Goal: Browse casually

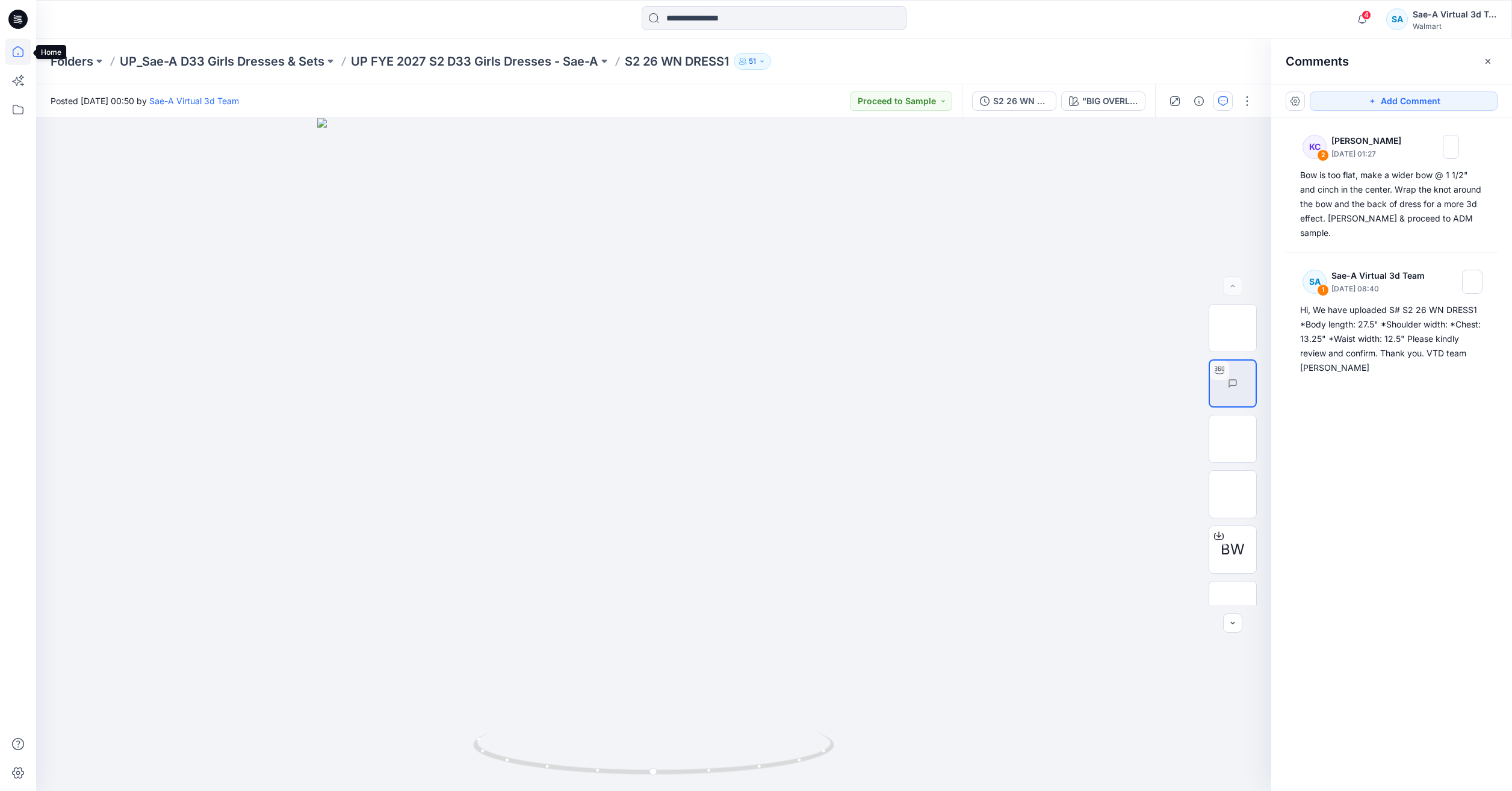
click at [22, 51] on icon at bounding box center [18, 51] width 27 height 27
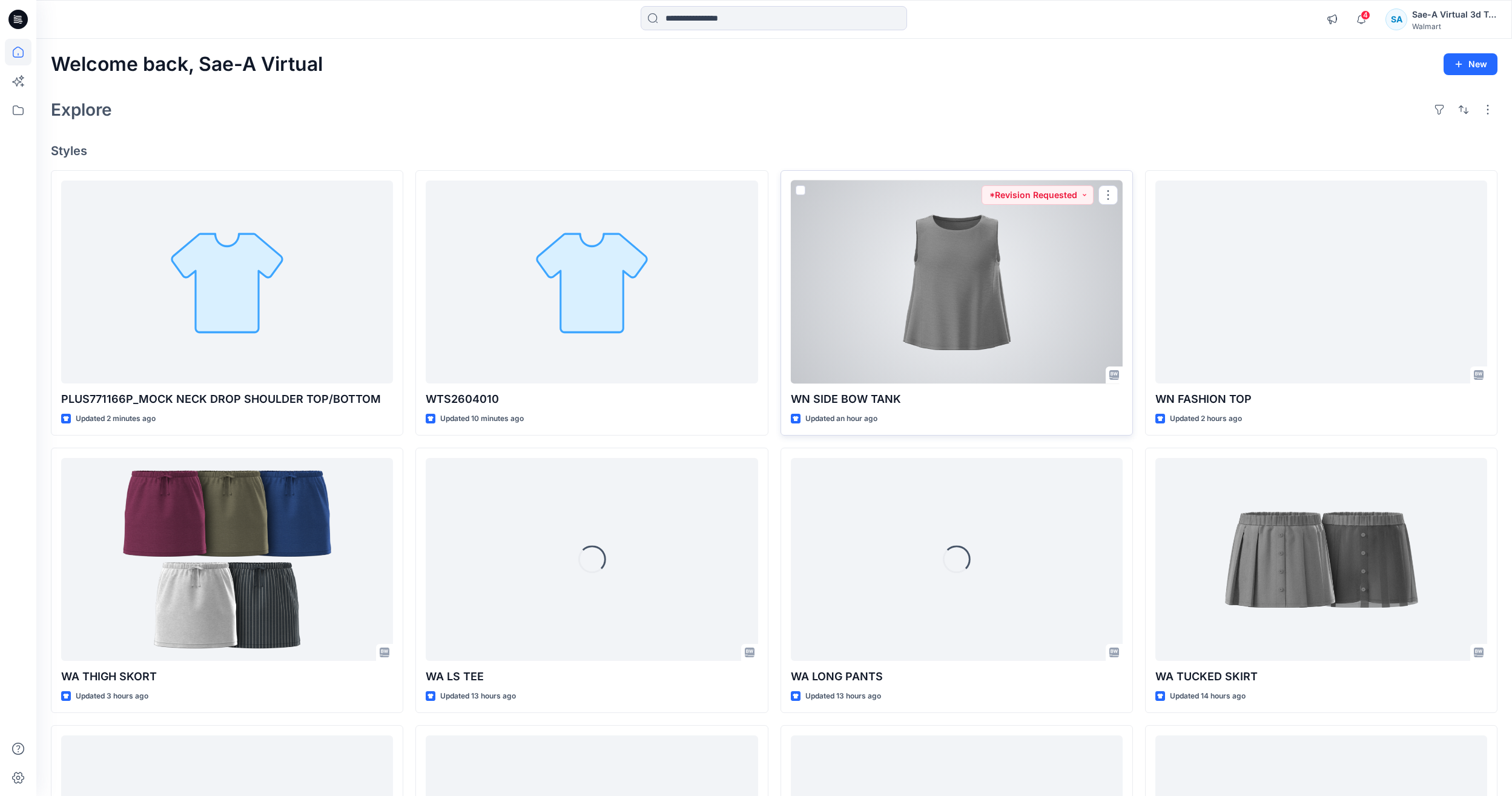
click at [1044, 346] on div at bounding box center [957, 282] width 332 height 203
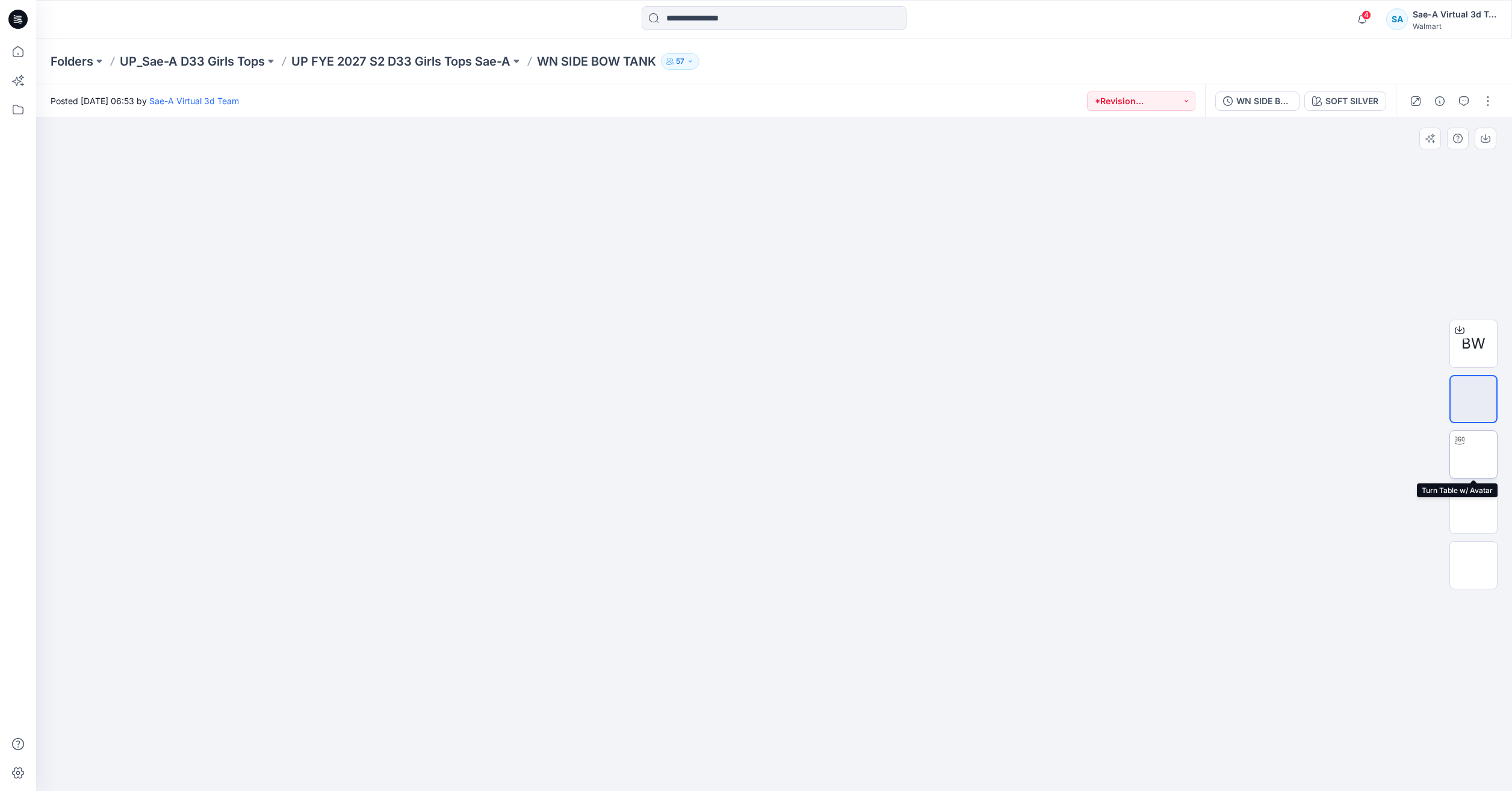
click at [1474, 454] on img at bounding box center [1474, 454] width 0 height 0
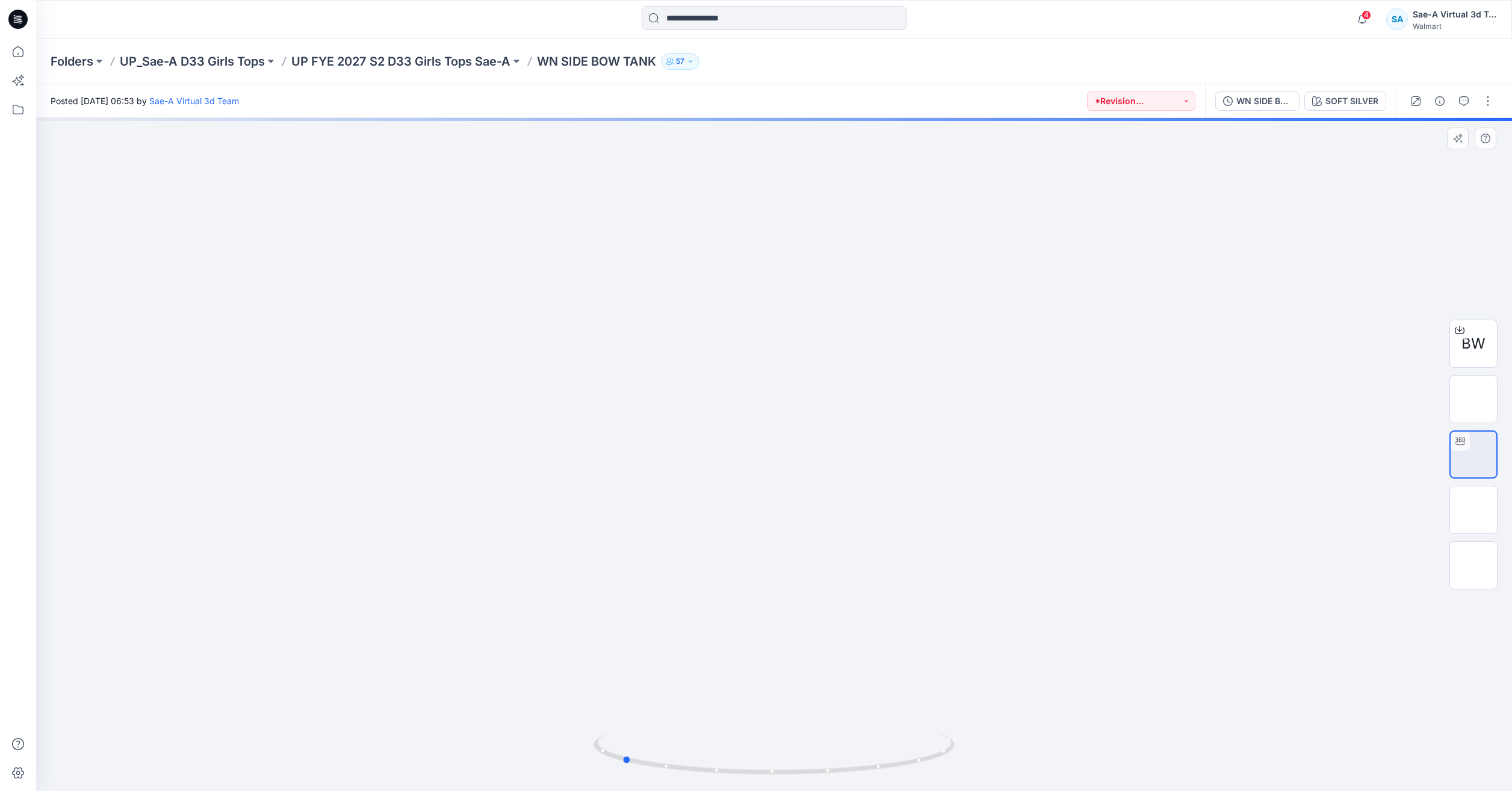
drag, startPoint x: 872, startPoint y: 767, endPoint x: 1080, endPoint y: 465, distance: 366.7
click at [1080, 465] on div at bounding box center [774, 454] width 1476 height 673
click at [22, 51] on icon at bounding box center [18, 51] width 27 height 27
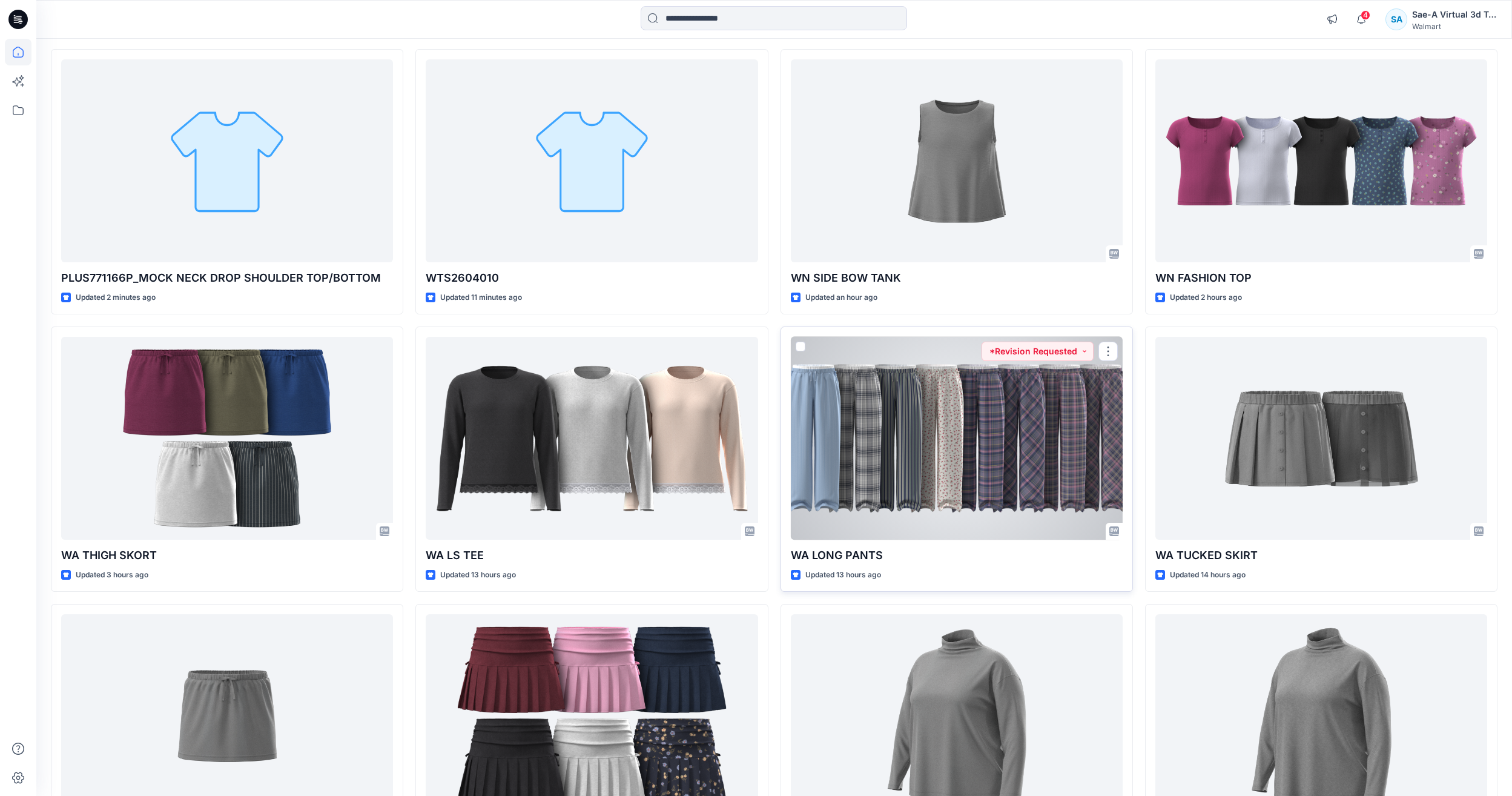
scroll to position [182, 0]
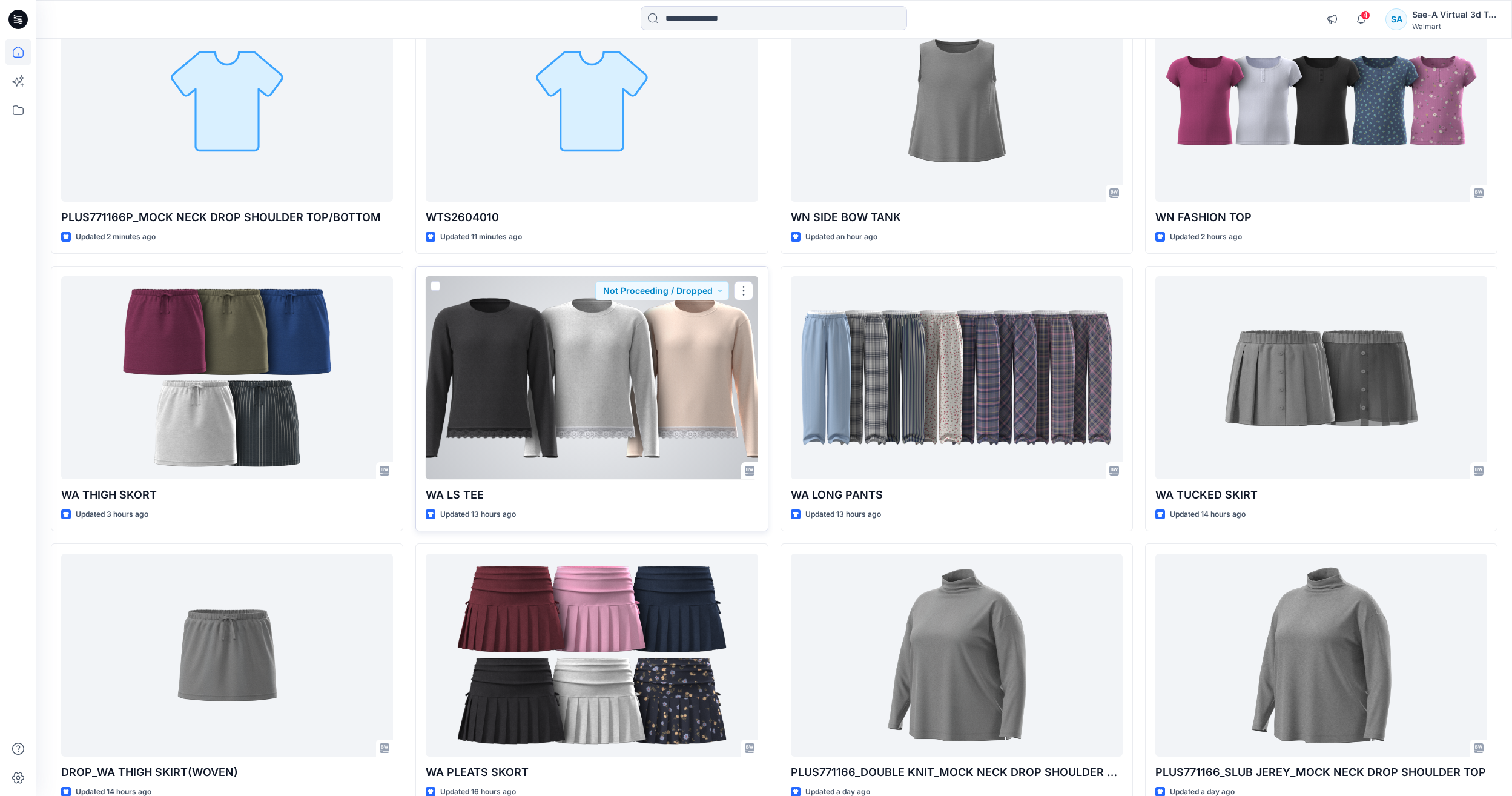
click at [609, 399] on div at bounding box center [591, 377] width 332 height 203
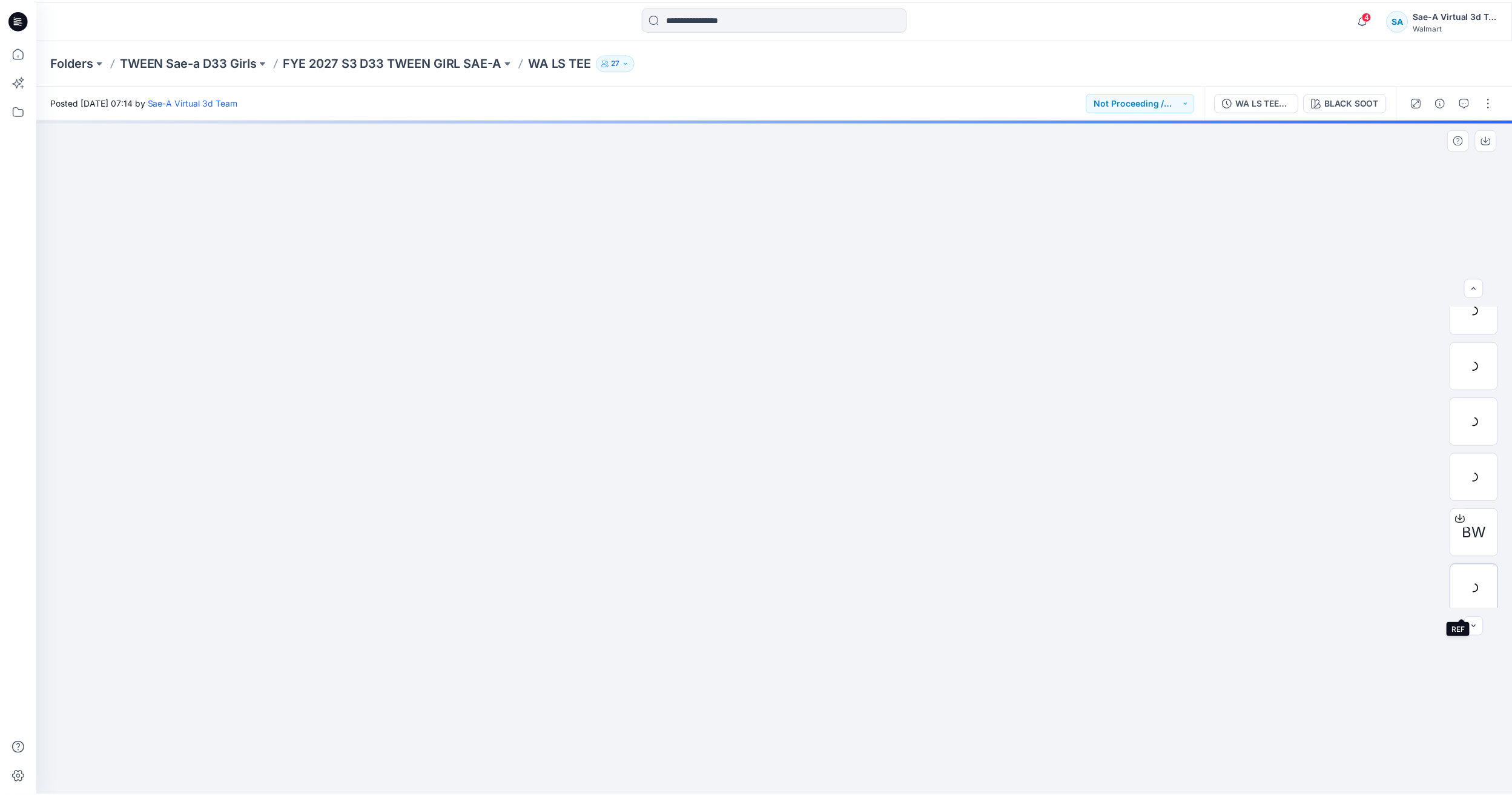
scroll to position [14, 0]
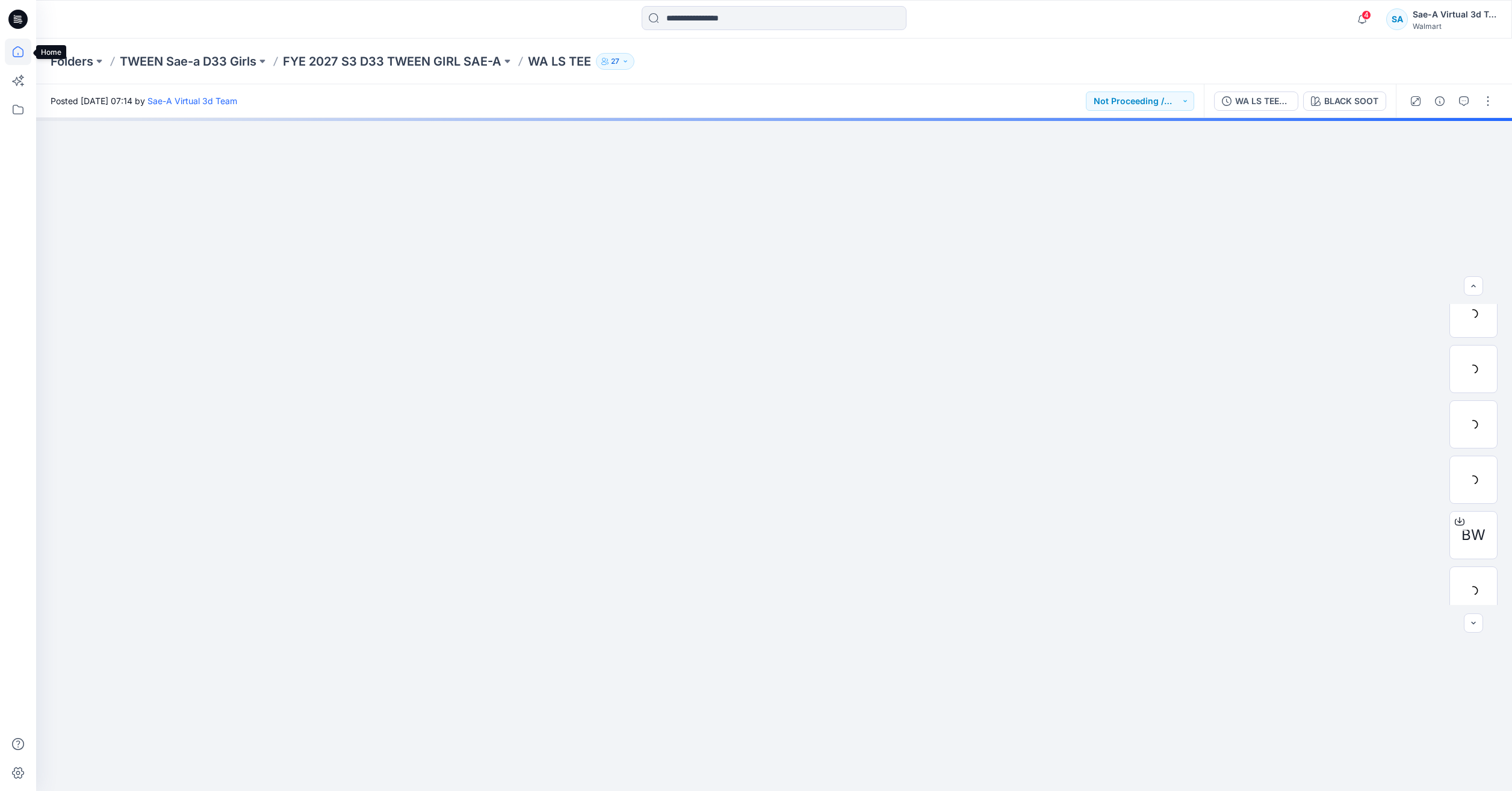
click at [19, 50] on icon at bounding box center [18, 51] width 27 height 27
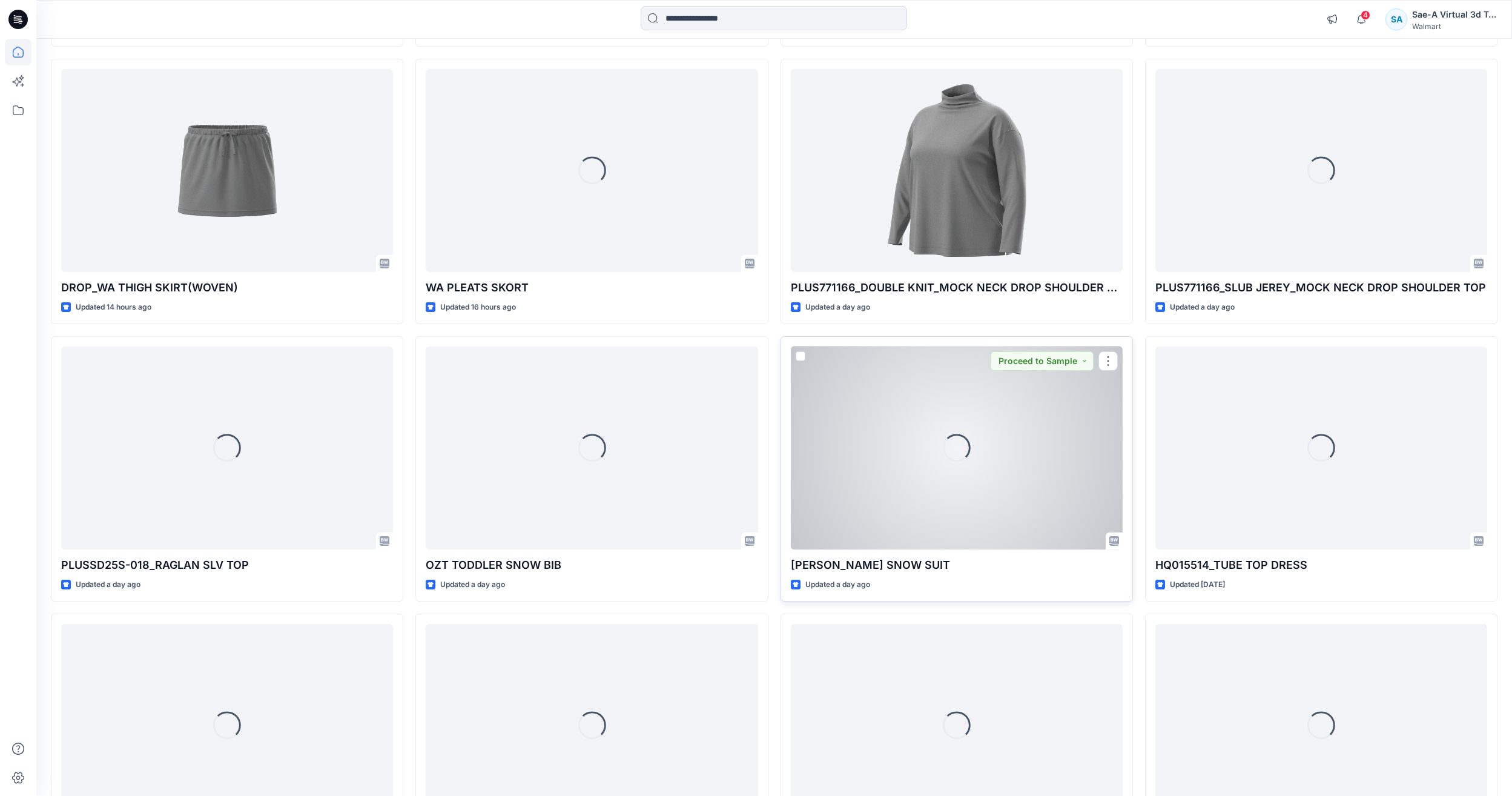
scroll to position [485, 0]
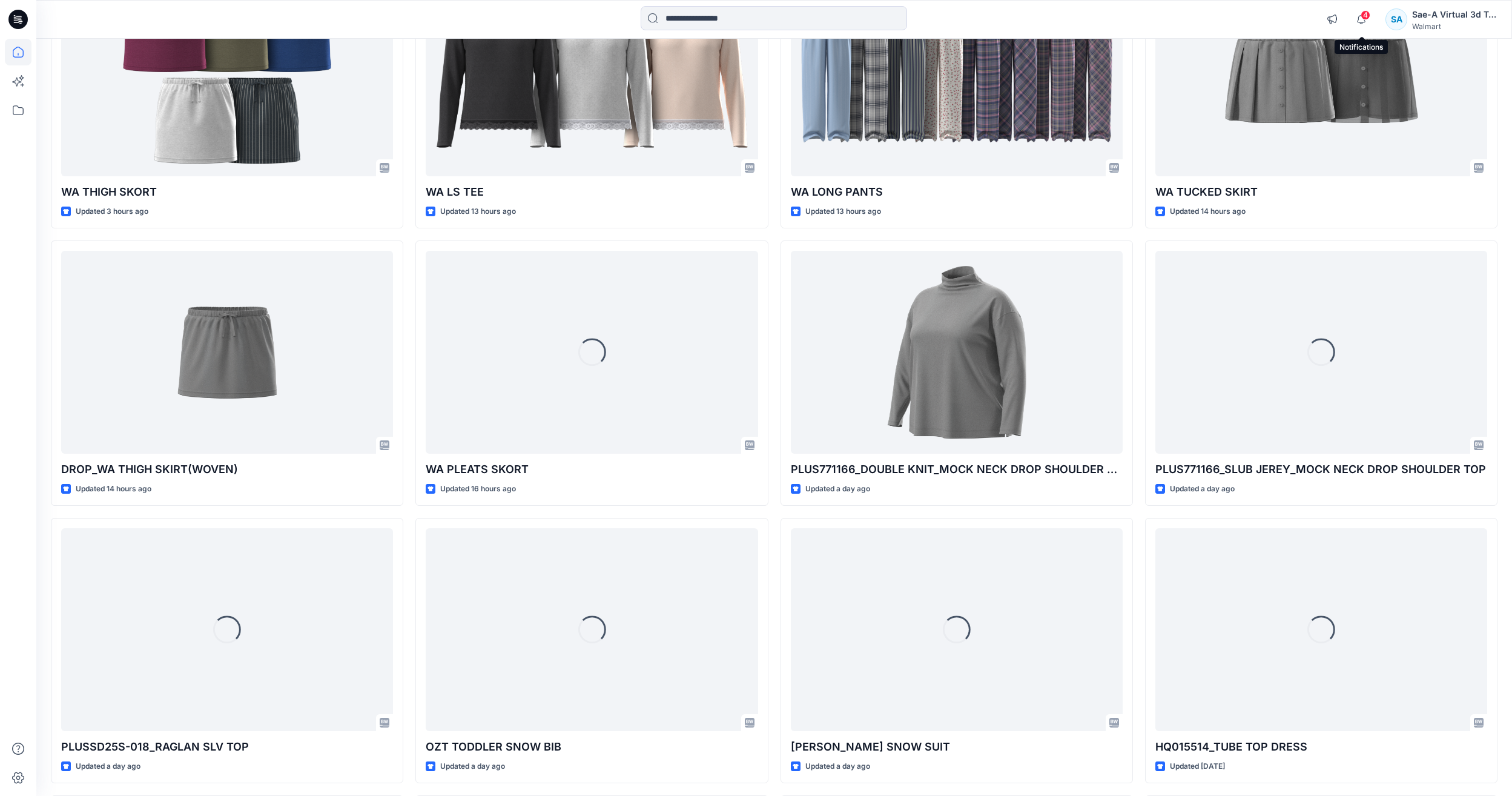
click at [1366, 11] on span "4" at bounding box center [1366, 16] width 10 height 10
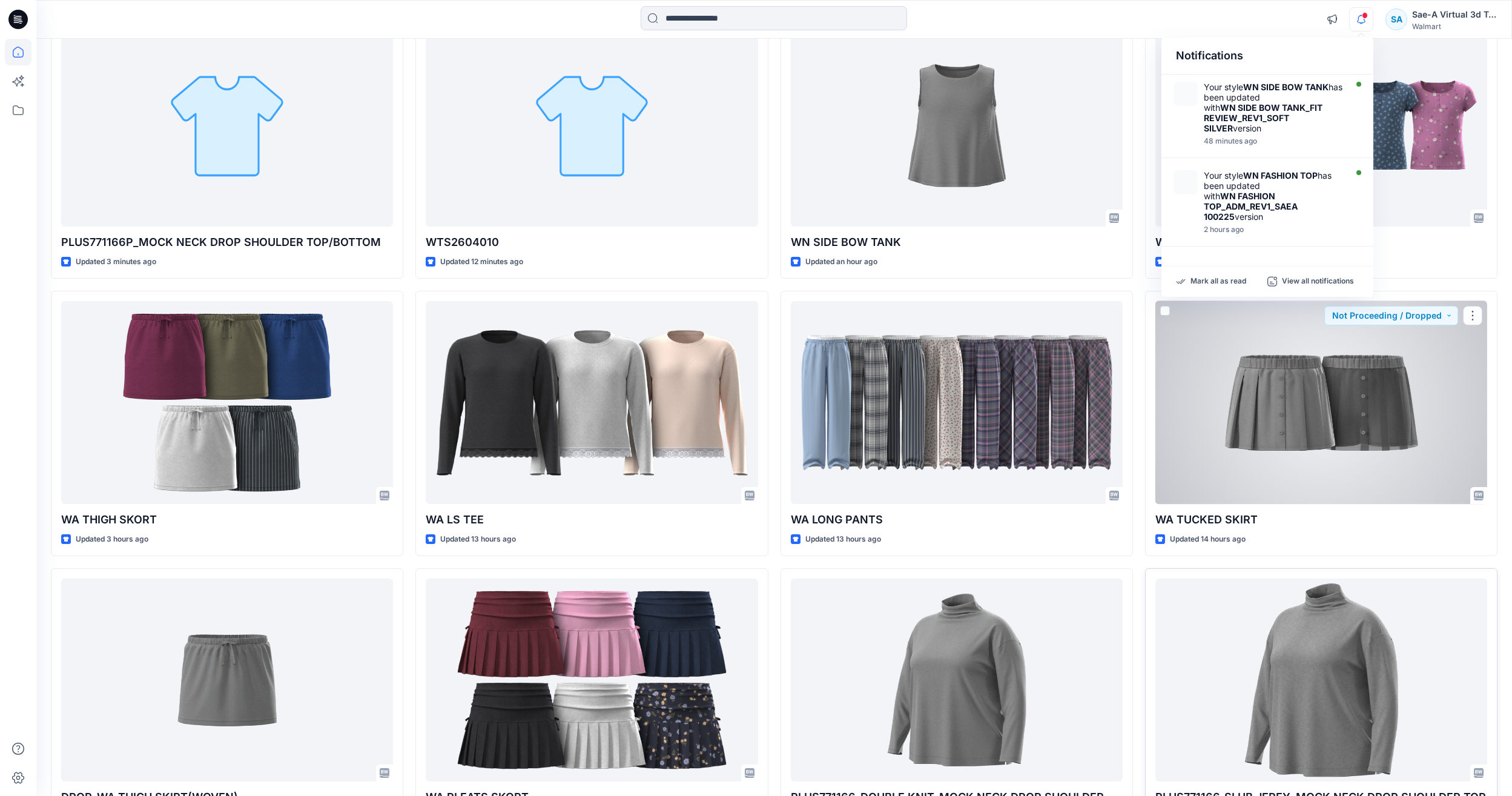
scroll to position [121, 0]
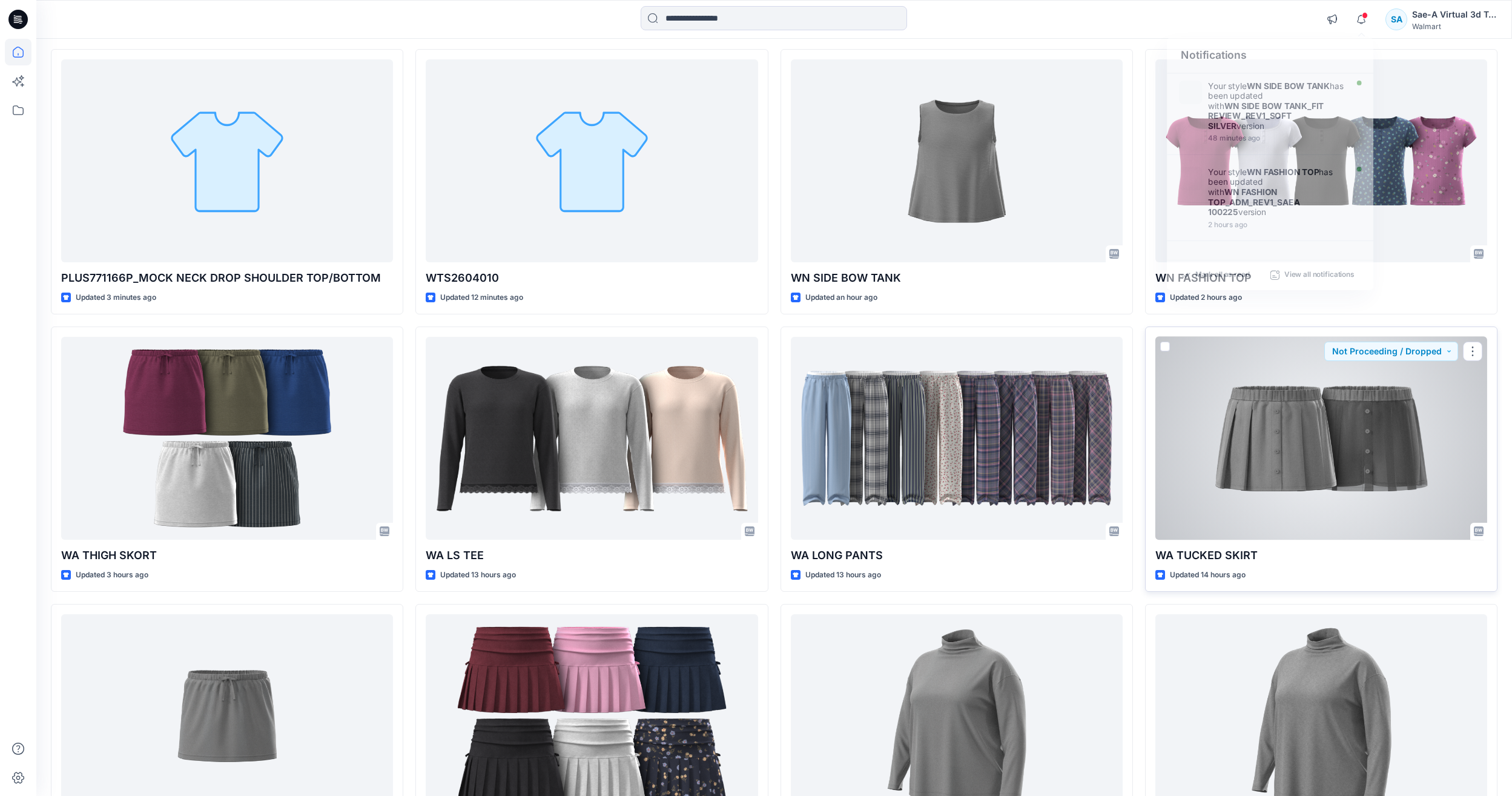
click at [1351, 467] on div at bounding box center [1321, 438] width 332 height 203
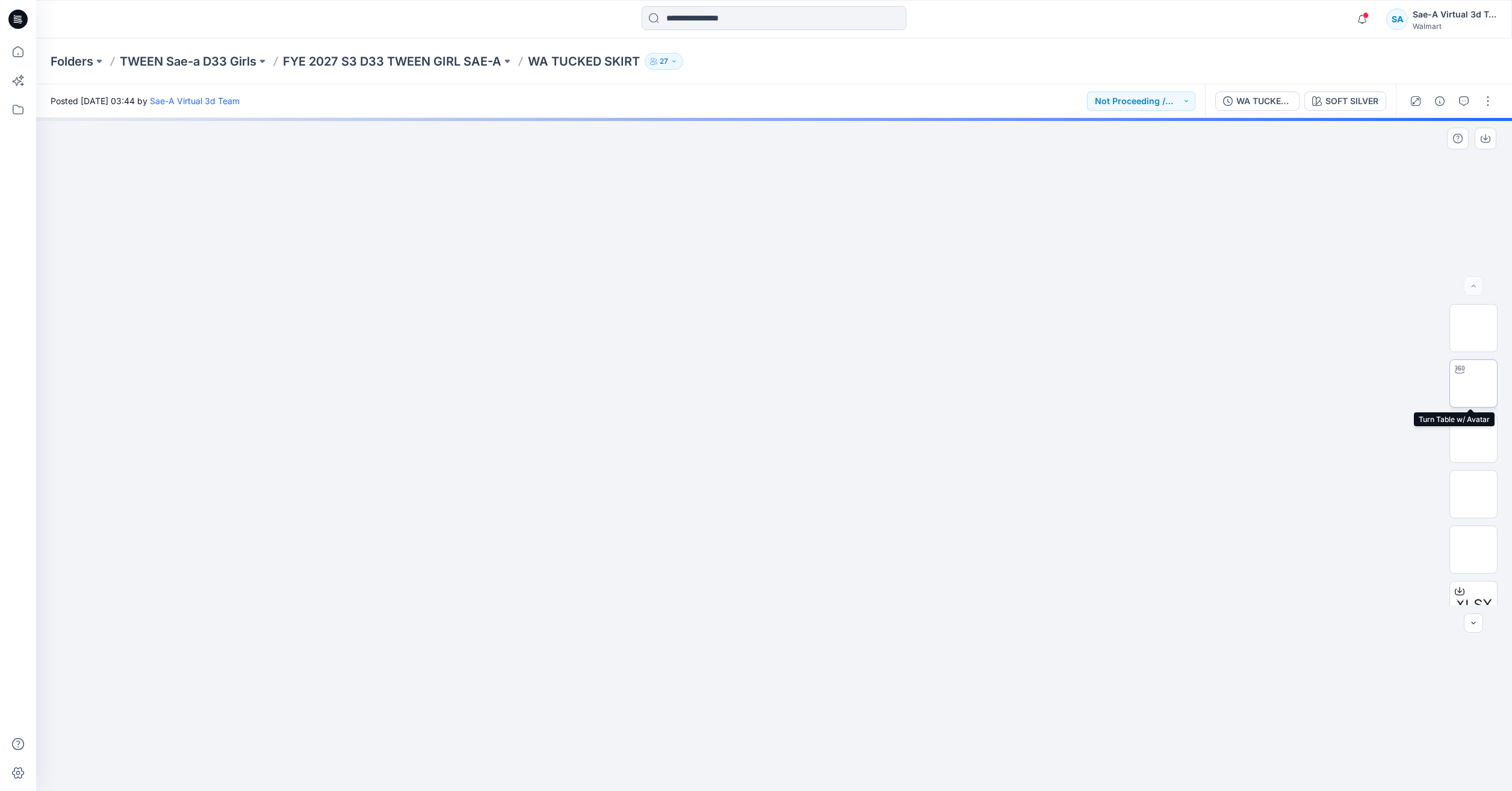
click at [1474, 383] on img at bounding box center [1474, 383] width 0 height 0
drag, startPoint x: 893, startPoint y: 757, endPoint x: 463, endPoint y: 621, distance: 451.0
click at [463, 621] on div at bounding box center [774, 454] width 1476 height 673
click at [17, 54] on icon at bounding box center [18, 51] width 27 height 27
